Goal: Task Accomplishment & Management: Manage account settings

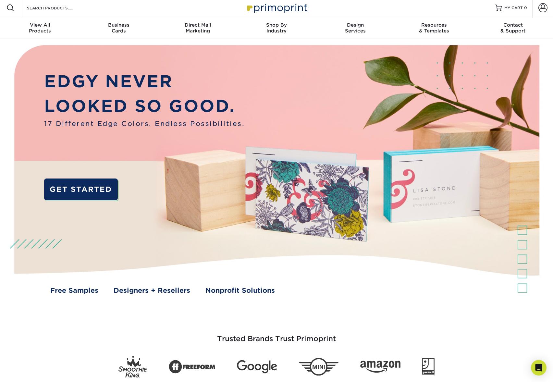
scroll to position [3, 0]
click at [547, 6] on span at bounding box center [543, 7] width 9 height 9
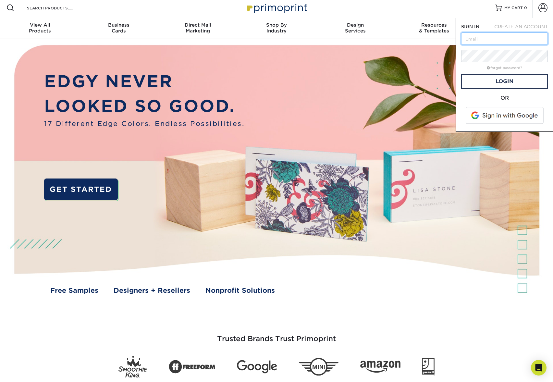
type input "alexandria@ten-eighteen.com"
click at [510, 84] on link "Login" at bounding box center [504, 81] width 87 height 15
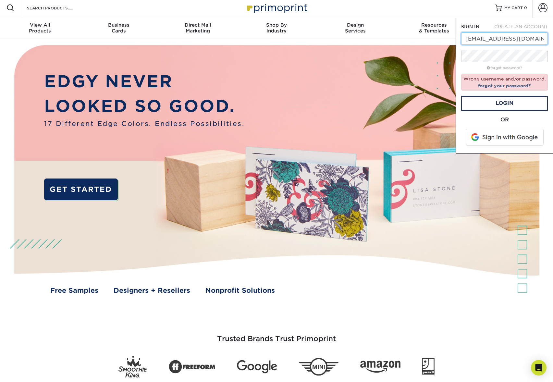
click at [493, 40] on input "alexandria@ten-eighteen.com" at bounding box center [504, 38] width 87 height 12
click at [541, 38] on input "alexandria@ten-eighteen.com" at bounding box center [504, 38] width 87 height 12
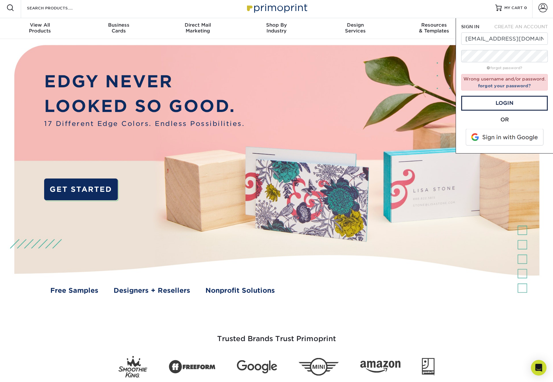
drag, startPoint x: 530, startPoint y: 126, endPoint x: 524, endPoint y: 121, distance: 7.6
click at [530, 126] on div "OR" at bounding box center [504, 132] width 87 height 32
click at [498, 85] on link "forgot your password?" at bounding box center [504, 85] width 53 height 5
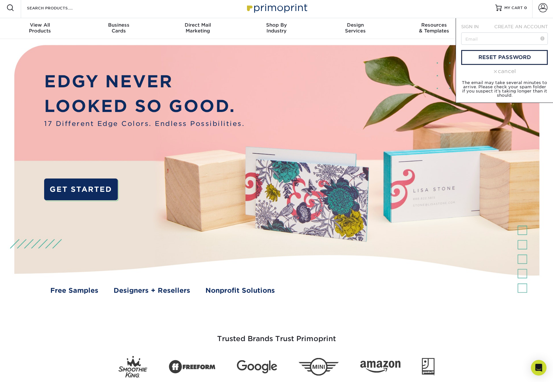
drag, startPoint x: 498, startPoint y: 60, endPoint x: 485, endPoint y: 70, distance: 16.5
click at [498, 60] on link "reset password" at bounding box center [504, 57] width 87 height 15
click at [482, 57] on link "reset password" at bounding box center [504, 57] width 87 height 15
click at [478, 40] on input "text" at bounding box center [504, 38] width 87 height 12
type input "alexandria@northno4.com"
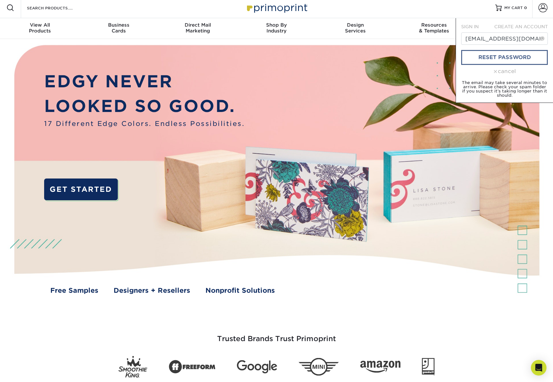
click at [497, 58] on link "reset password" at bounding box center [504, 57] width 87 height 15
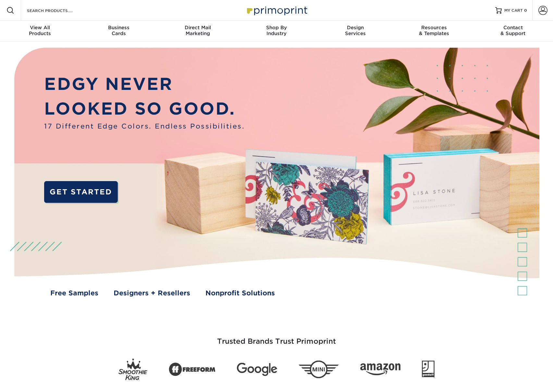
scroll to position [3, 0]
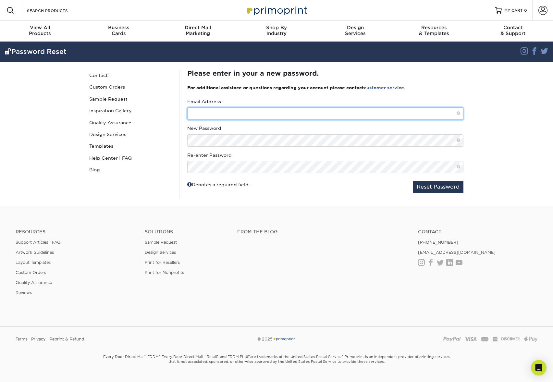
click at [232, 111] on input "text" at bounding box center [325, 113] width 276 height 12
type input "[EMAIL_ADDRESS][DOMAIN_NAME]"
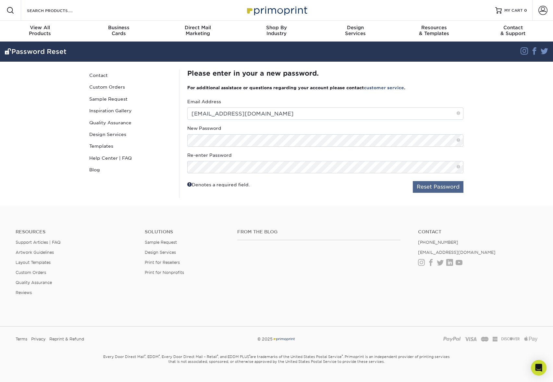
click at [428, 186] on button "Reset Password" at bounding box center [438, 187] width 51 height 12
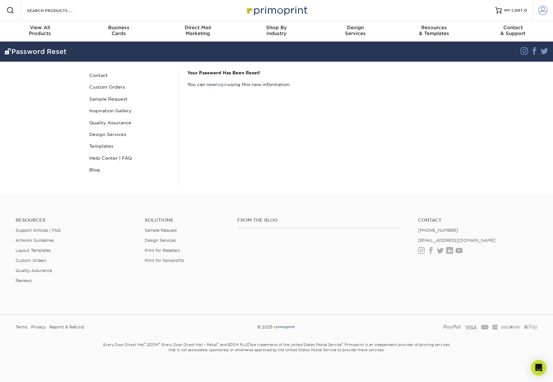
click at [544, 11] on span at bounding box center [543, 10] width 9 height 9
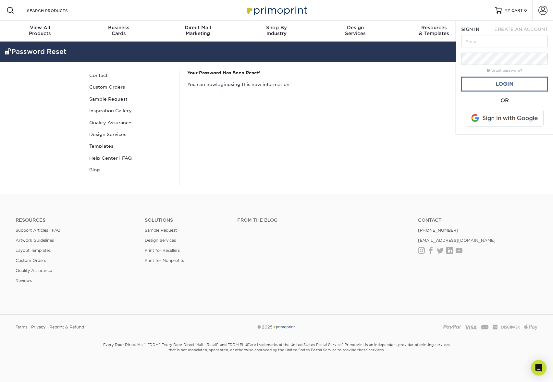
click at [499, 85] on link "Login" at bounding box center [504, 84] width 87 height 15
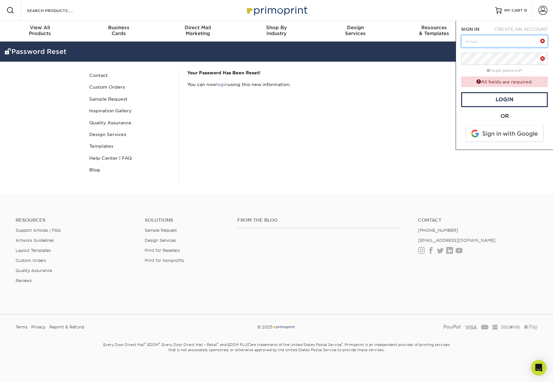
click at [488, 41] on input "text" at bounding box center [504, 41] width 87 height 12
drag, startPoint x: 434, startPoint y: 71, endPoint x: 450, endPoint y: 64, distance: 16.8
click at [434, 71] on p "Your Password Has Been Reset!" at bounding box center [325, 72] width 276 height 6
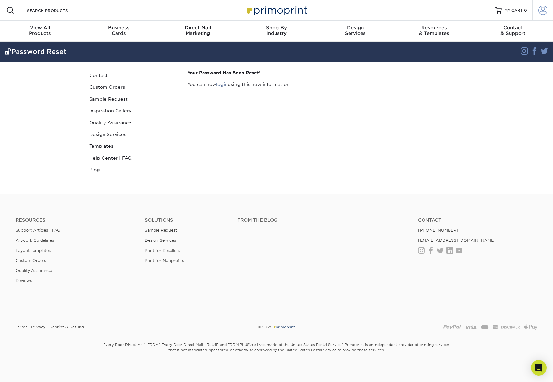
click at [540, 11] on span at bounding box center [543, 10] width 9 height 9
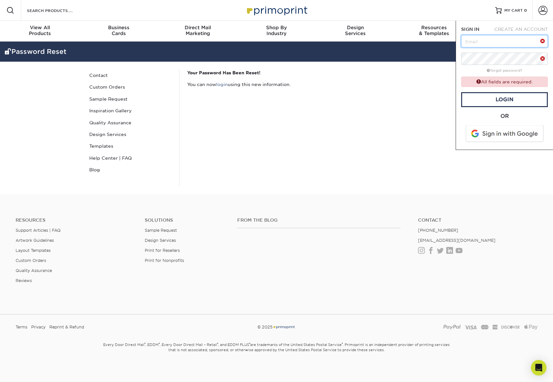
type input "alexandria@northno4.com"
click at [512, 101] on link "Login" at bounding box center [504, 99] width 87 height 15
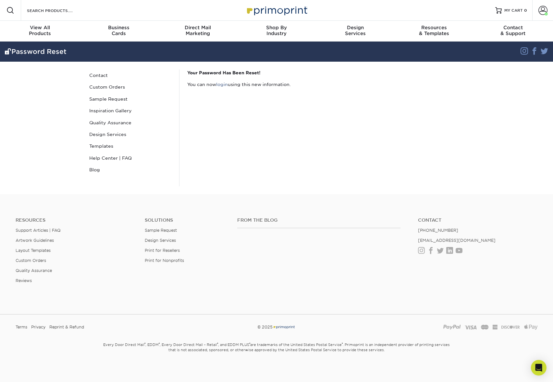
click at [327, 227] on div "From the Blog" at bounding box center [322, 239] width 181 height 42
click at [59, 11] on input "Search Products" at bounding box center [57, 10] width 63 height 8
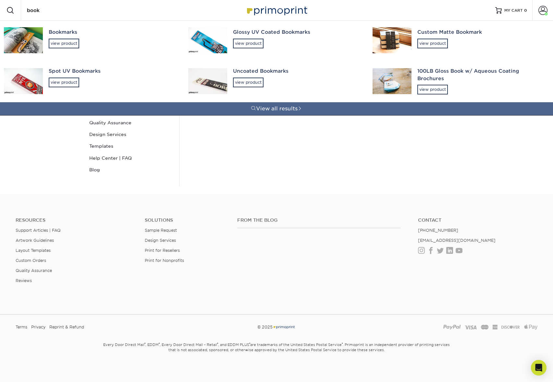
type input "book"
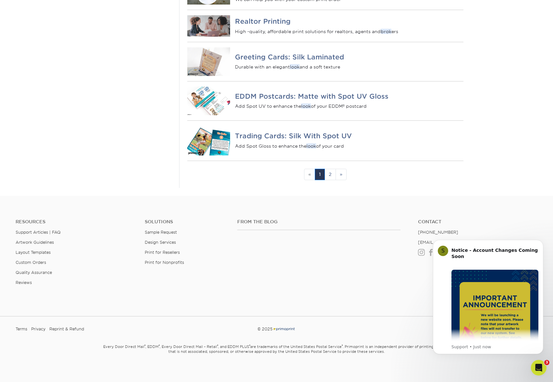
scroll to position [745, 0]
click at [541, 243] on icon "Dismiss notification" at bounding box center [542, 242] width 4 height 4
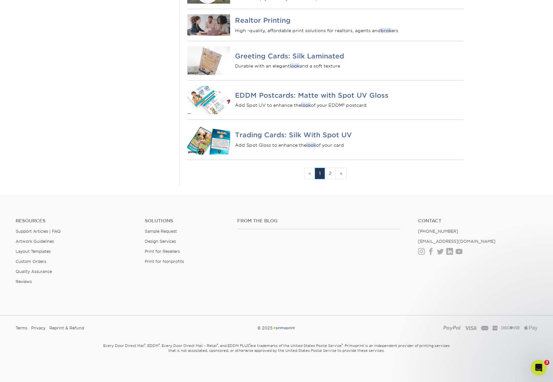
drag, startPoint x: 330, startPoint y: 181, endPoint x: 361, endPoint y: 184, distance: 32.1
click at [330, 179] on link "2" at bounding box center [330, 173] width 11 height 11
